Goal: Task Accomplishment & Management: Manage account settings

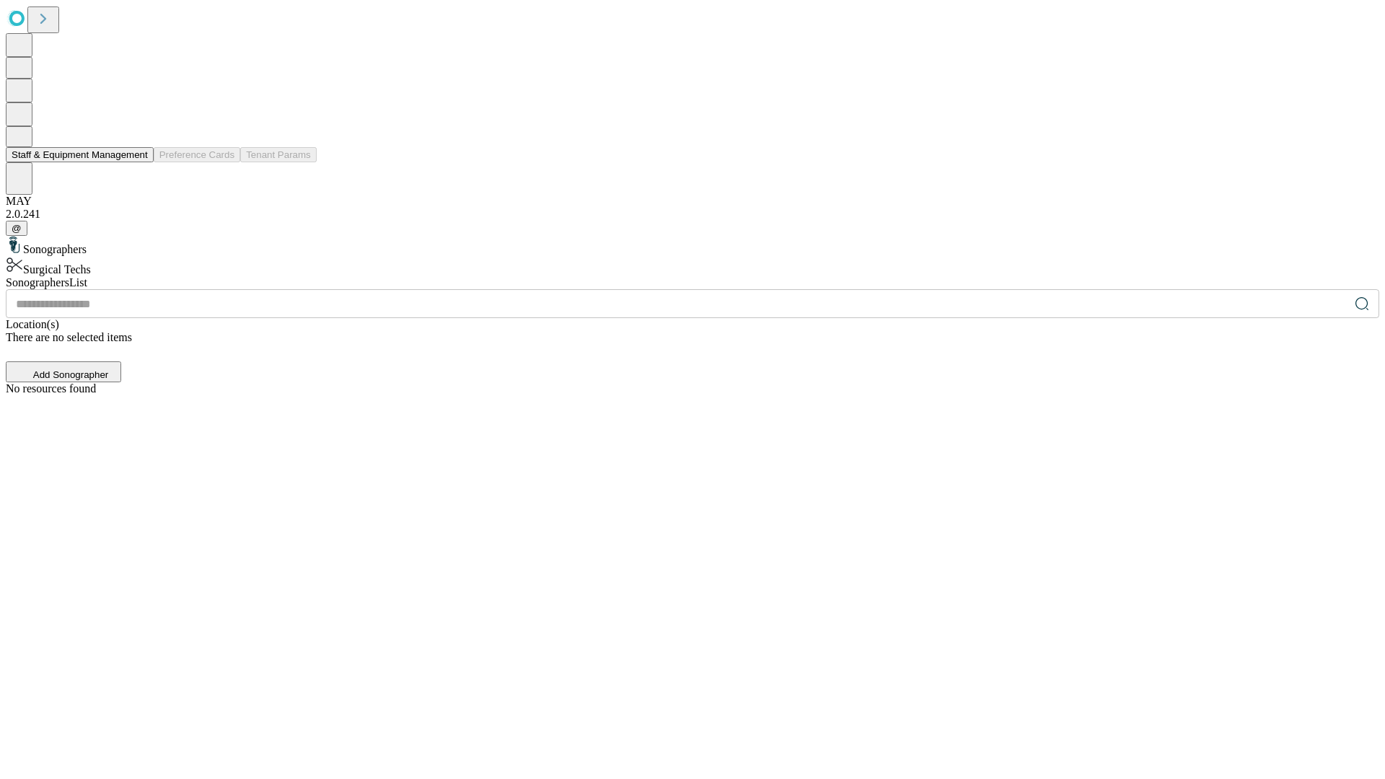
click at [138, 162] on button "Staff & Equipment Management" at bounding box center [80, 154] width 148 height 15
